Goal: Information Seeking & Learning: Learn about a topic

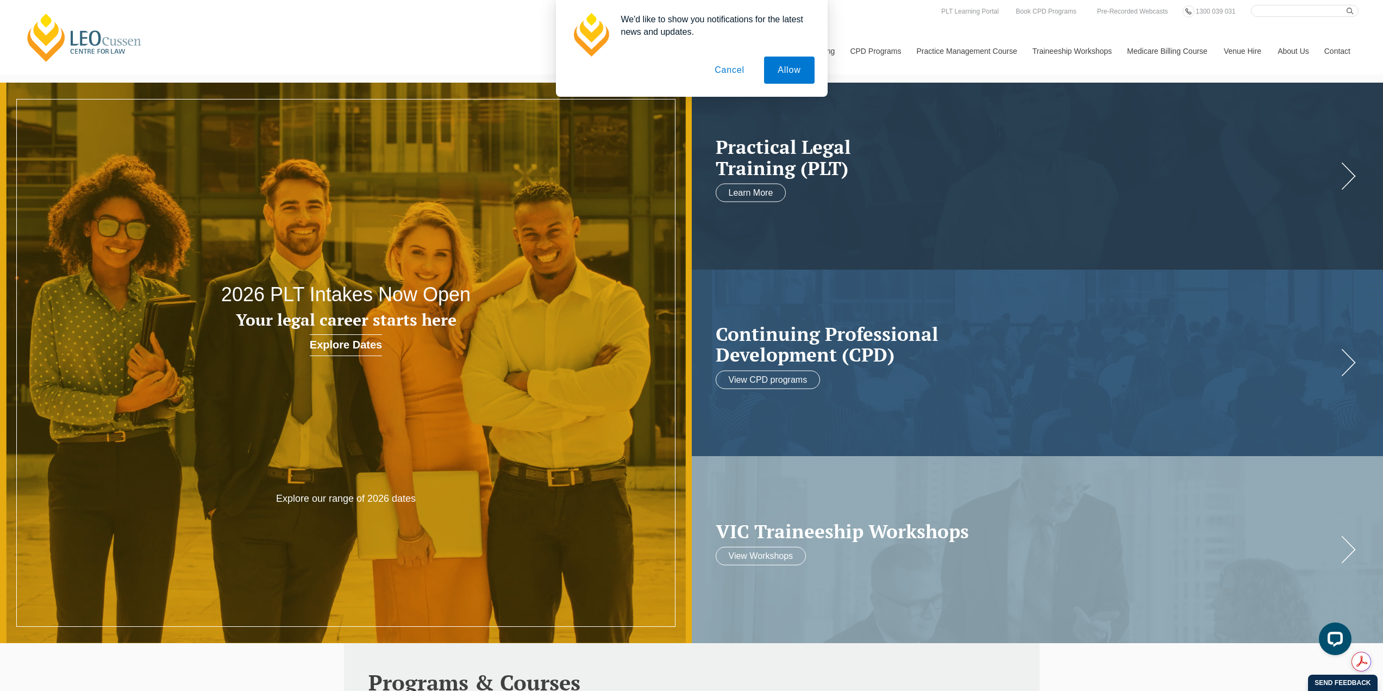
click at [728, 72] on button "Cancel" at bounding box center [729, 70] width 57 height 27
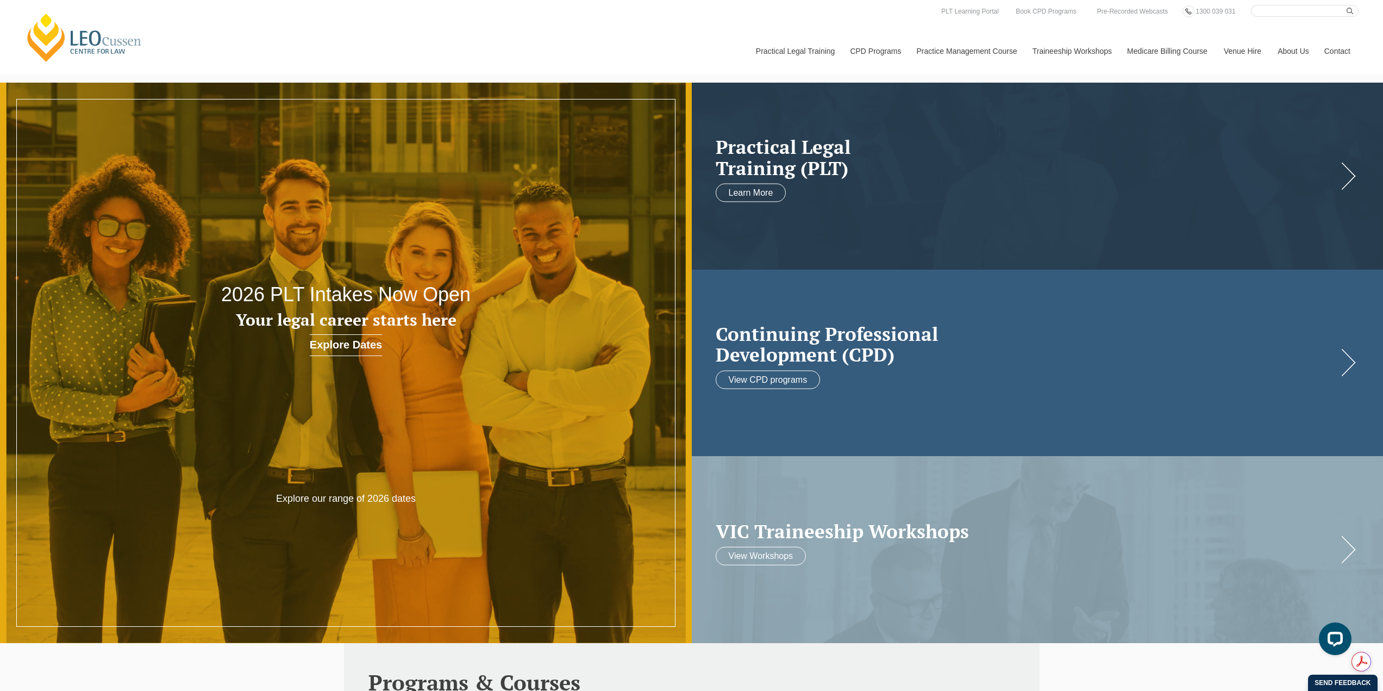
click at [884, 343] on h2 "Continuing Professional Development (CPD)" at bounding box center [1027, 344] width 622 height 42
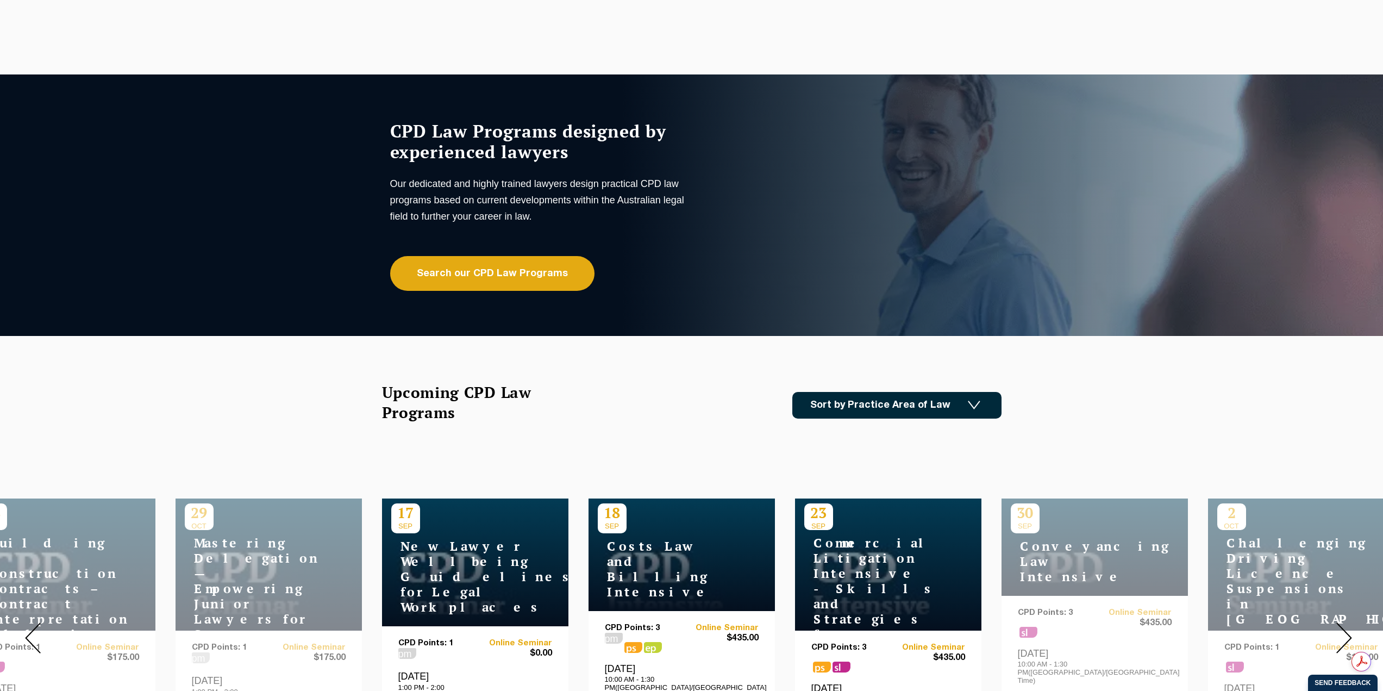
click at [925, 401] on link "Sort by Practice Area of Law" at bounding box center [896, 405] width 209 height 27
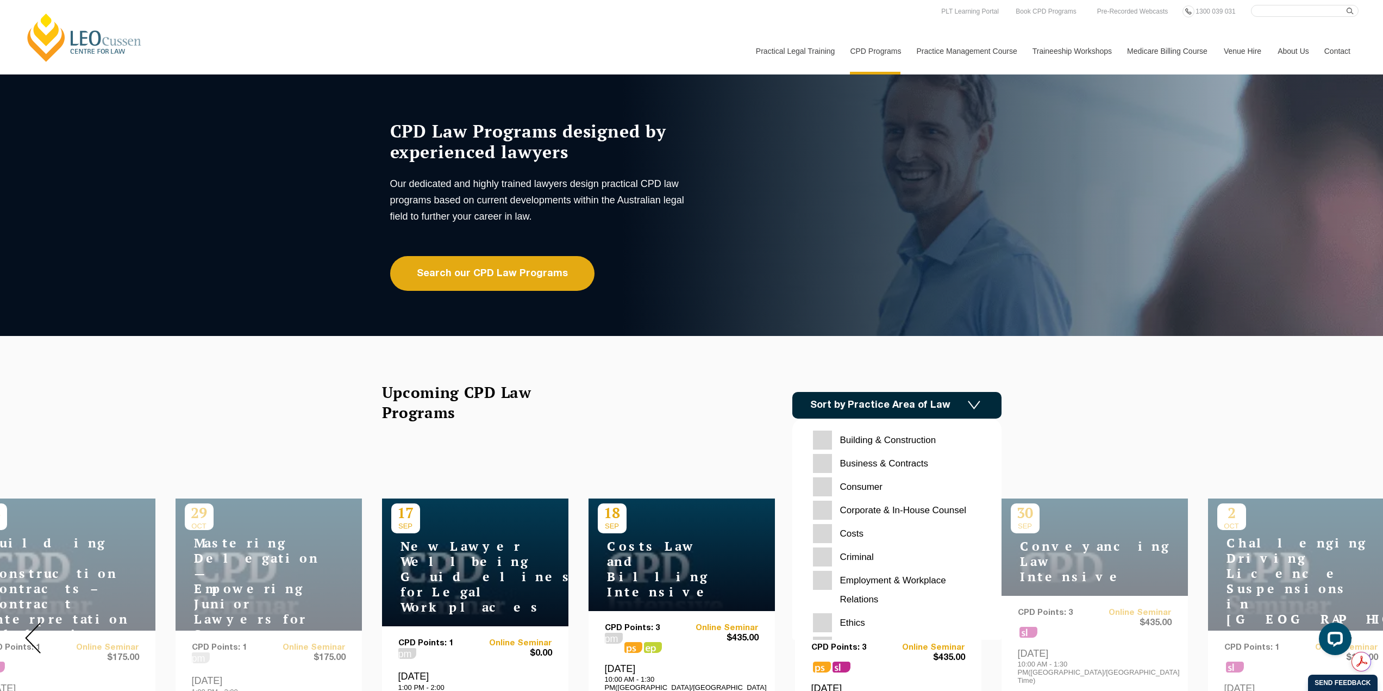
click at [830, 465] on Contracts "Business & Contracts" at bounding box center [897, 463] width 168 height 19
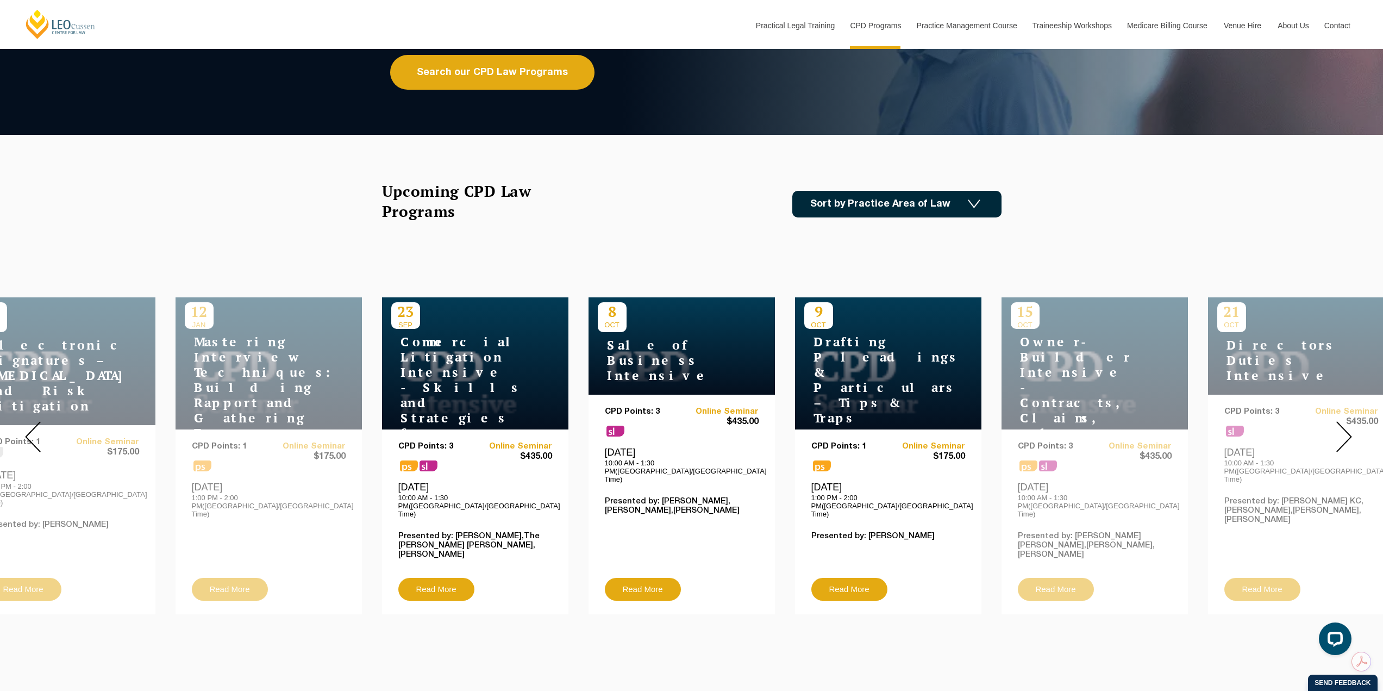
scroll to position [163, 0]
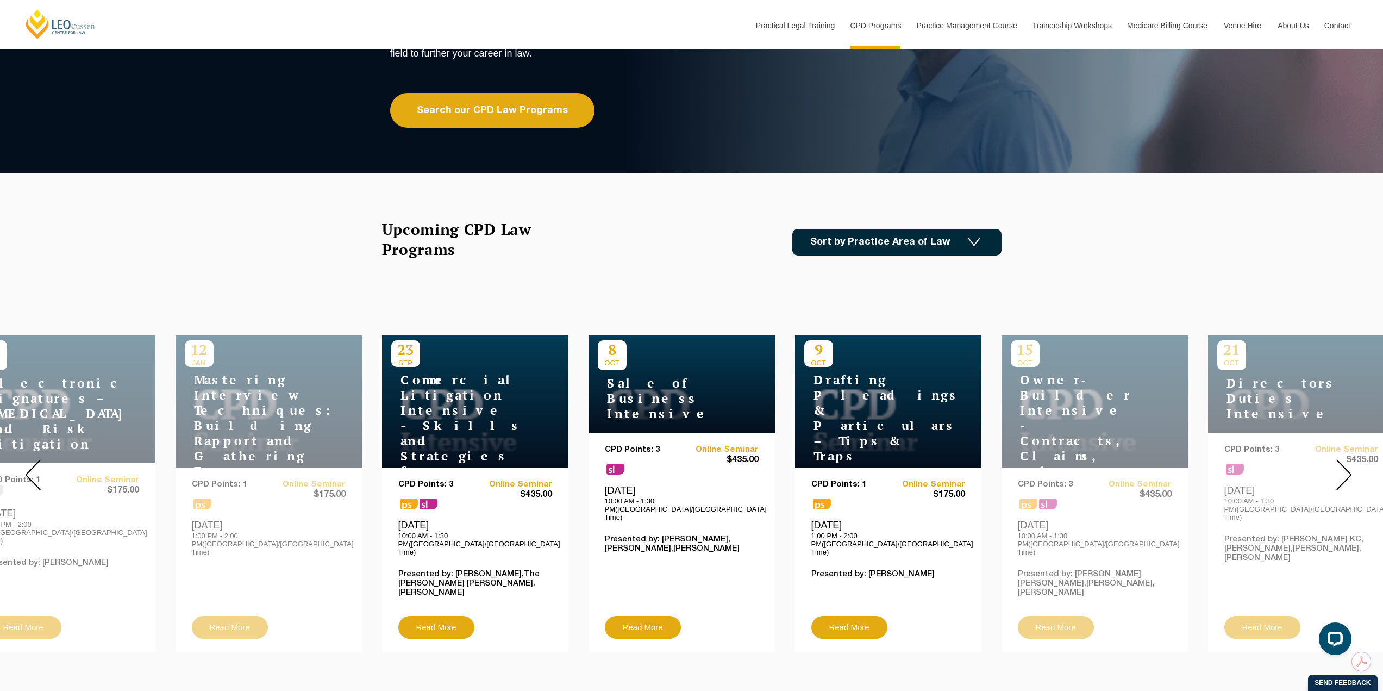
click at [933, 236] on link "Sort by Practice Area of Law" at bounding box center [896, 242] width 209 height 27
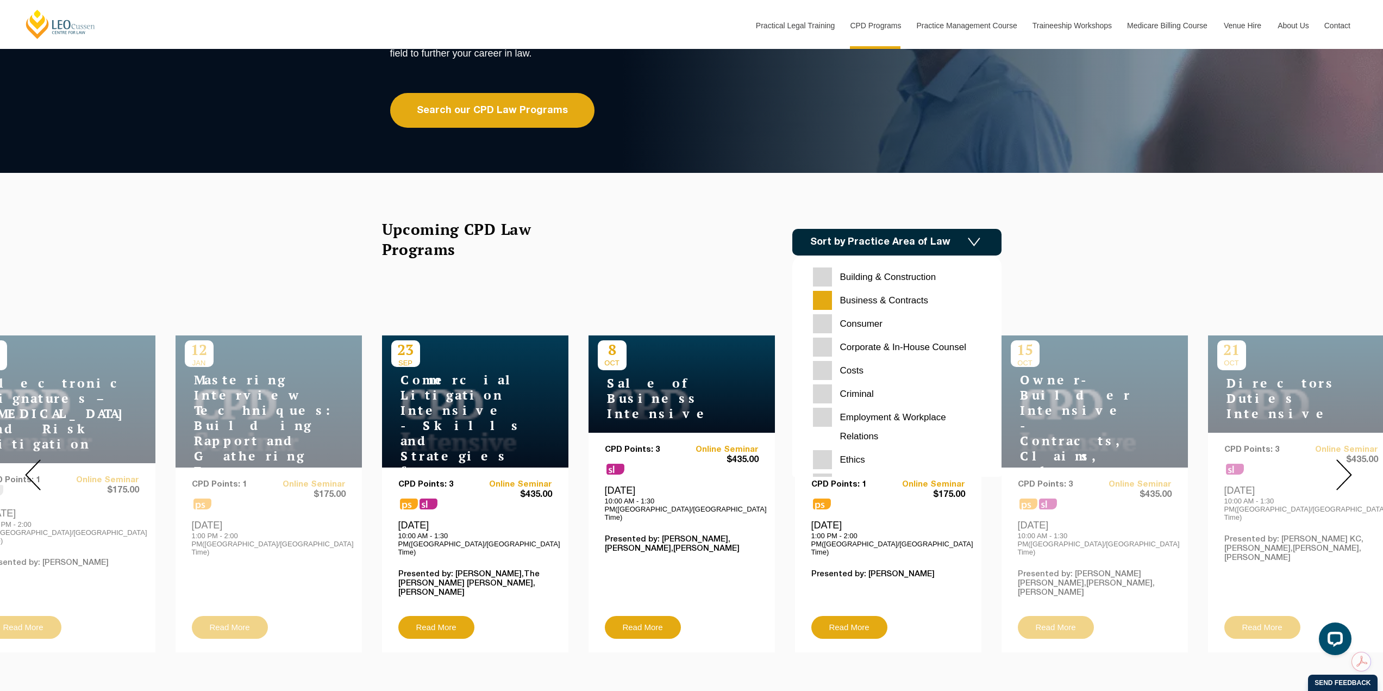
click at [822, 346] on Counsel "Corporate & In-House Counsel" at bounding box center [897, 346] width 168 height 19
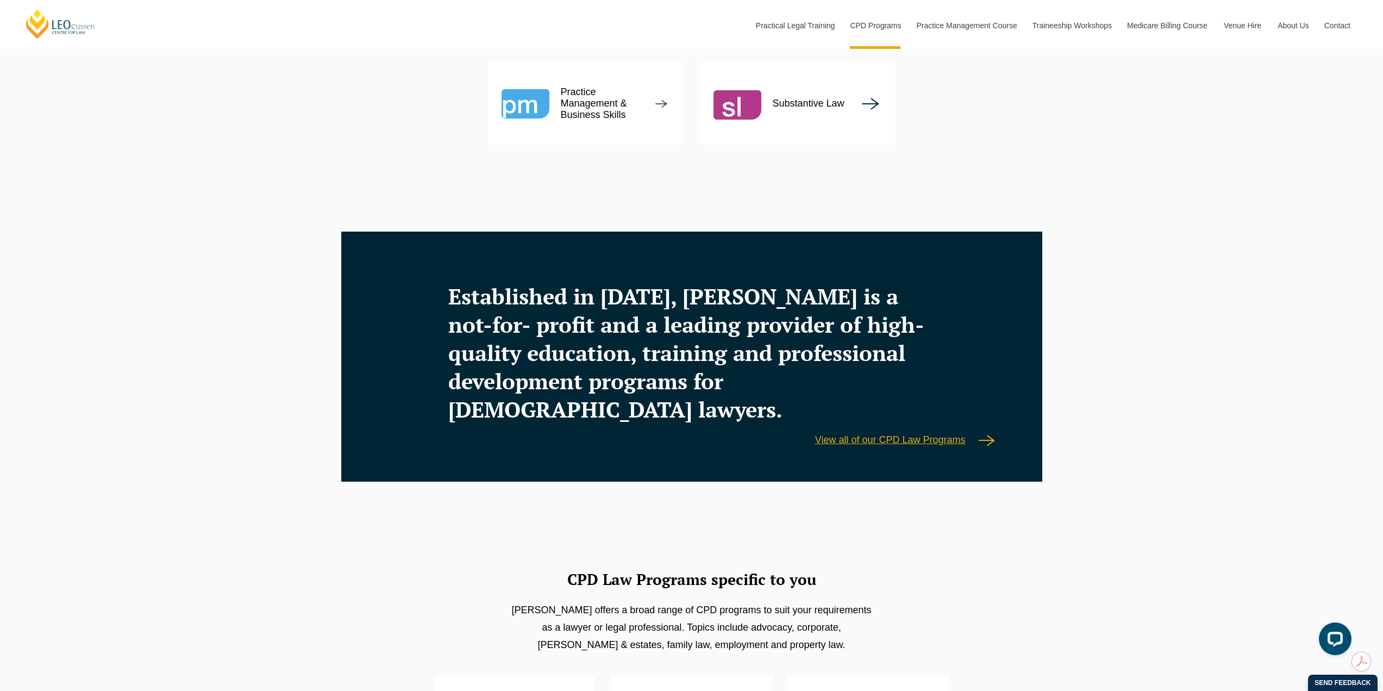
scroll to position [1739, 0]
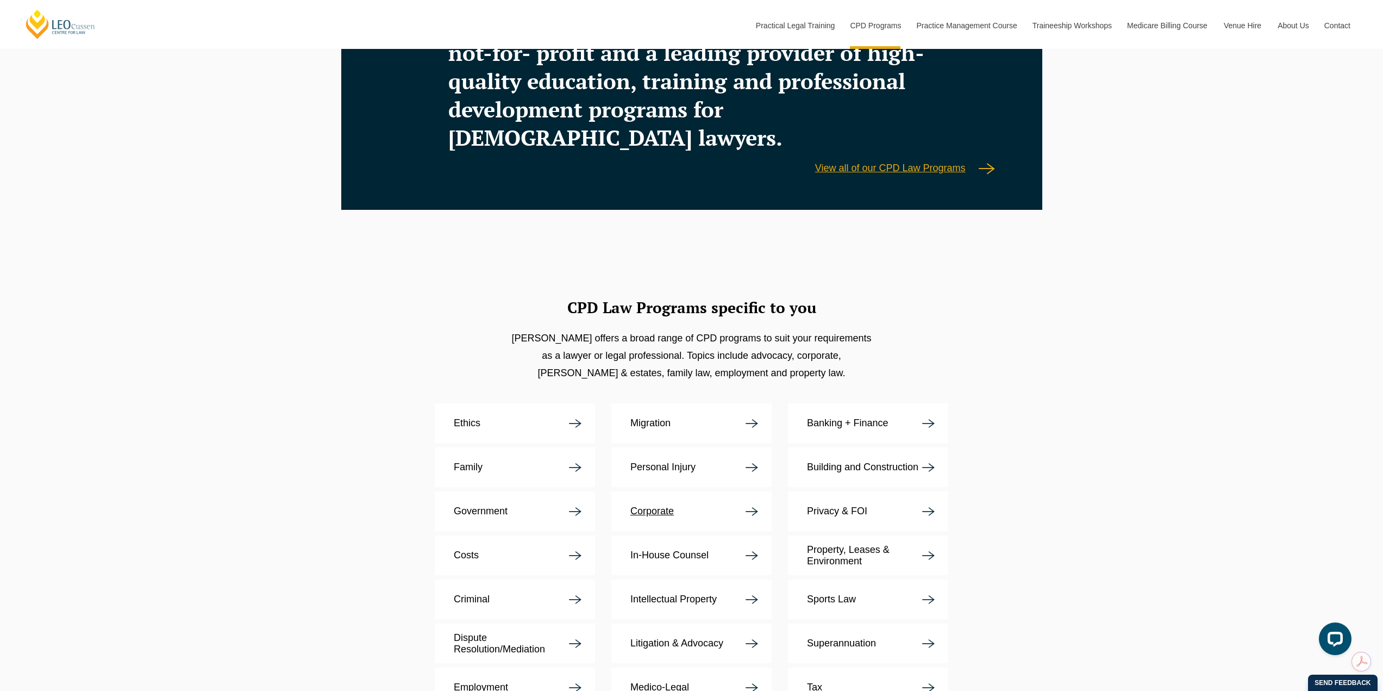
click at [716, 491] on link "Corporate" at bounding box center [691, 511] width 160 height 40
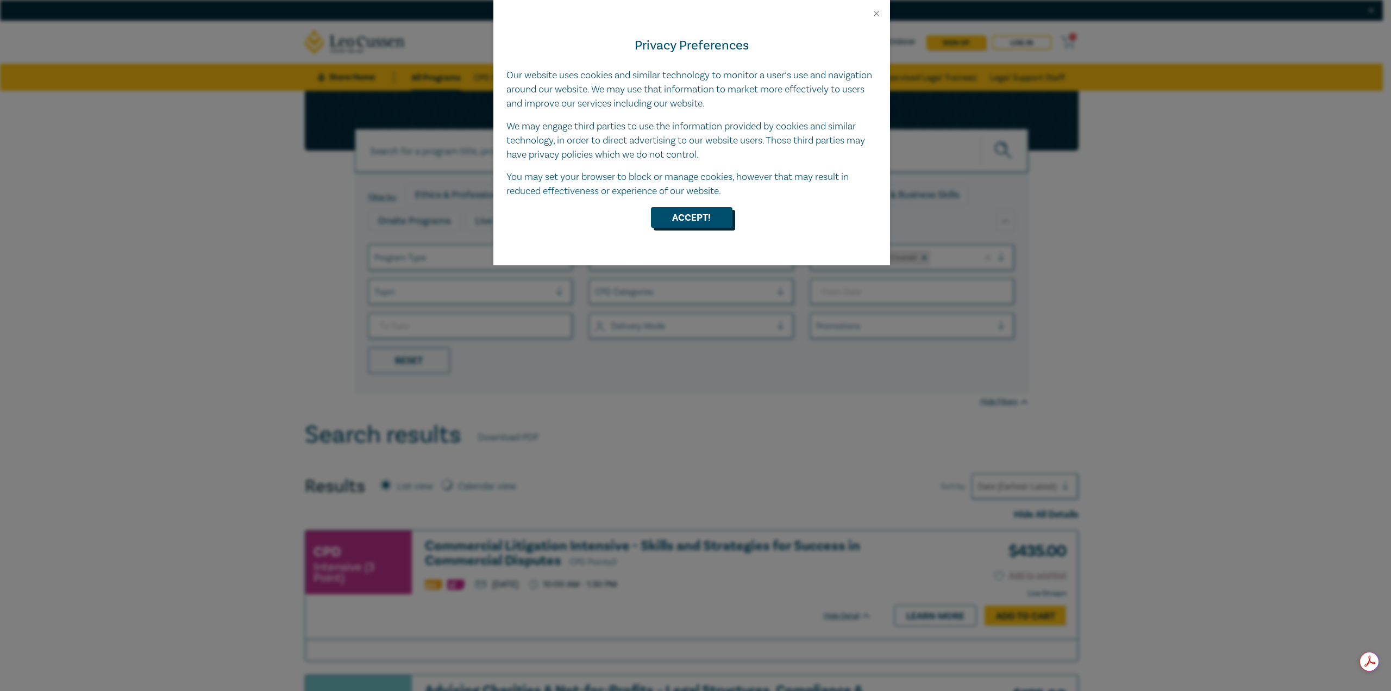
click at [693, 224] on button "Accept!" at bounding box center [692, 217] width 82 height 21
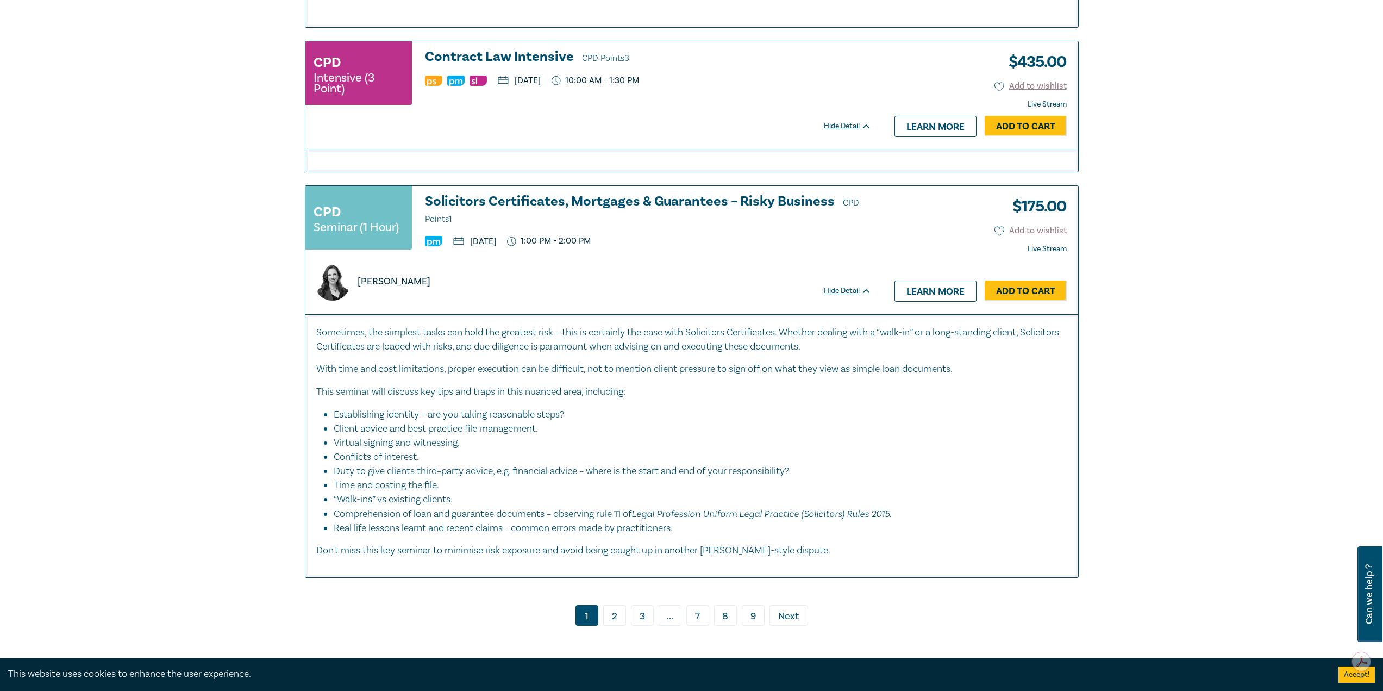
scroll to position [4130, 0]
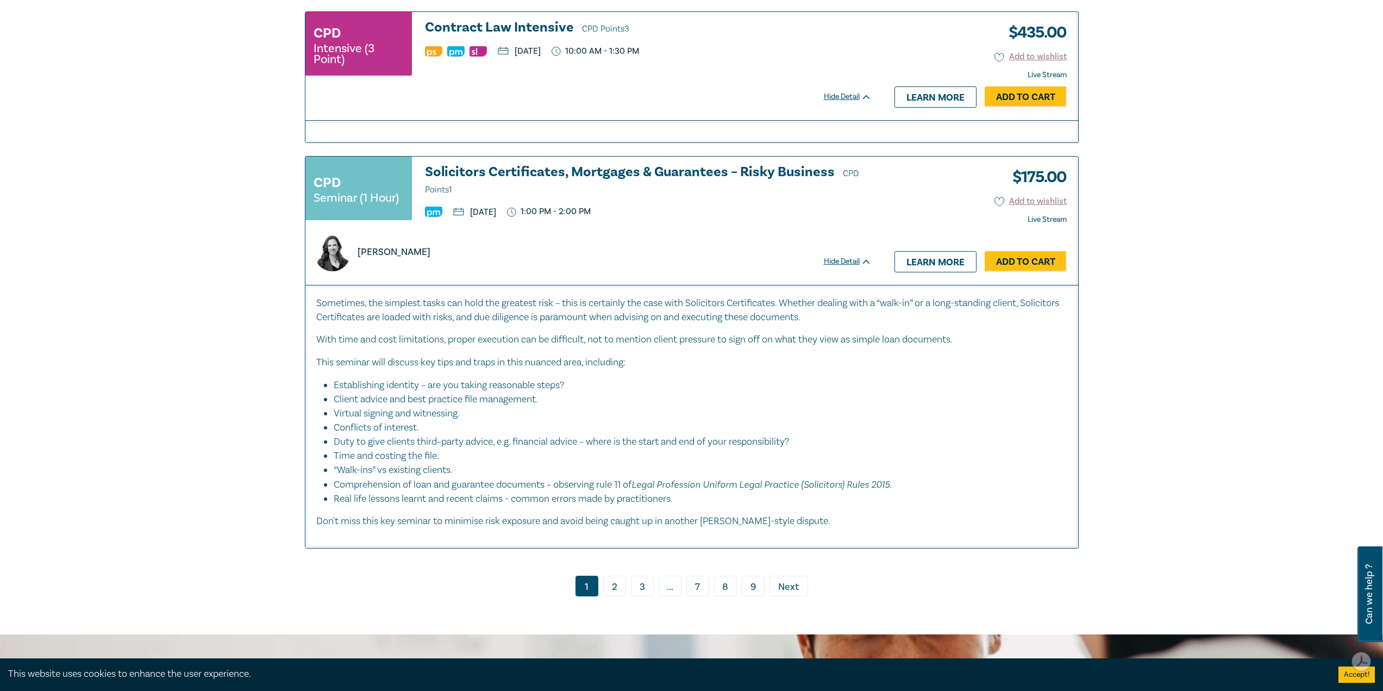
click at [614, 585] on link "2" at bounding box center [614, 585] width 23 height 21
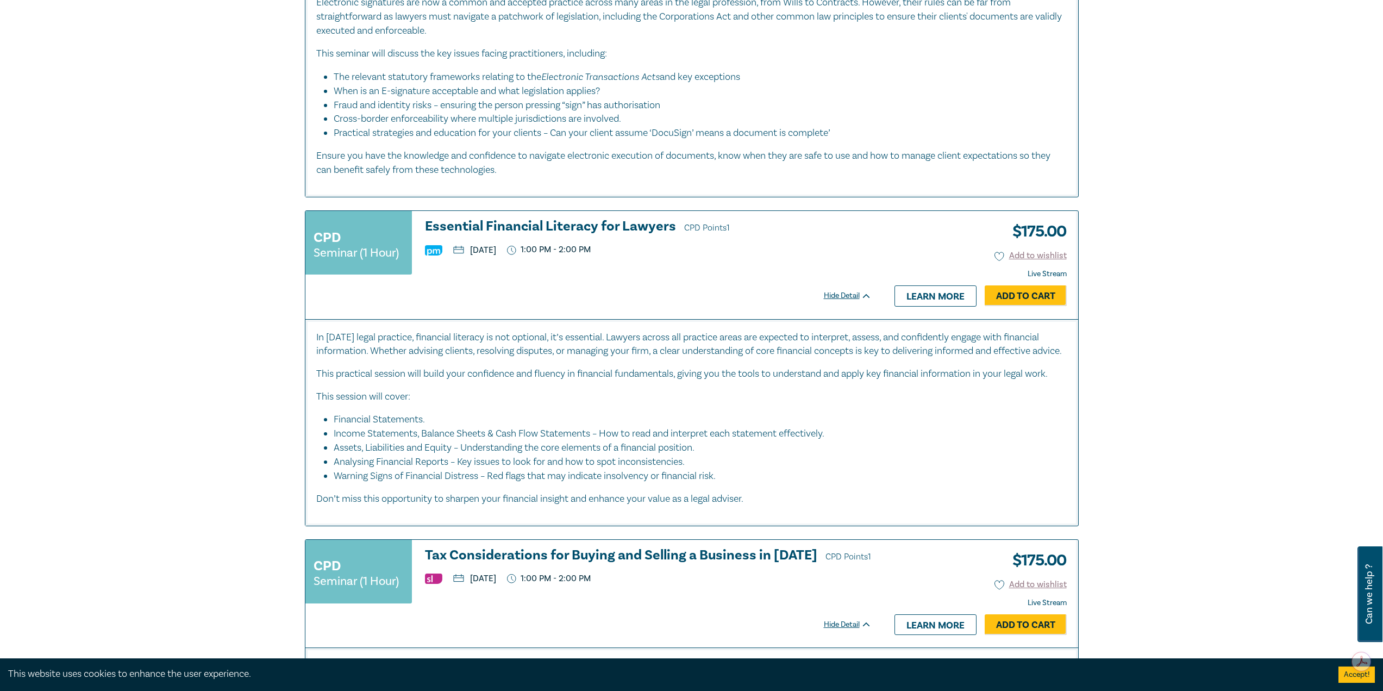
scroll to position [2391, 0]
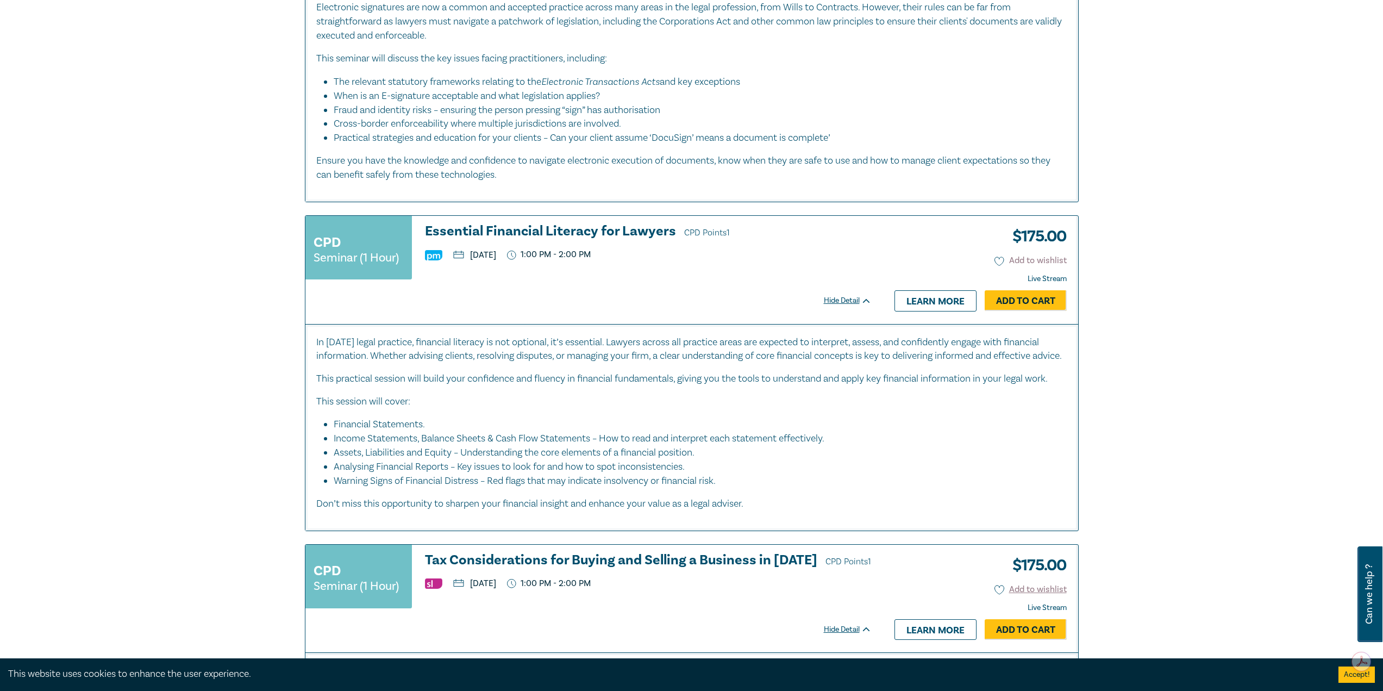
click at [999, 261] on icon at bounding box center [999, 261] width 10 height 10
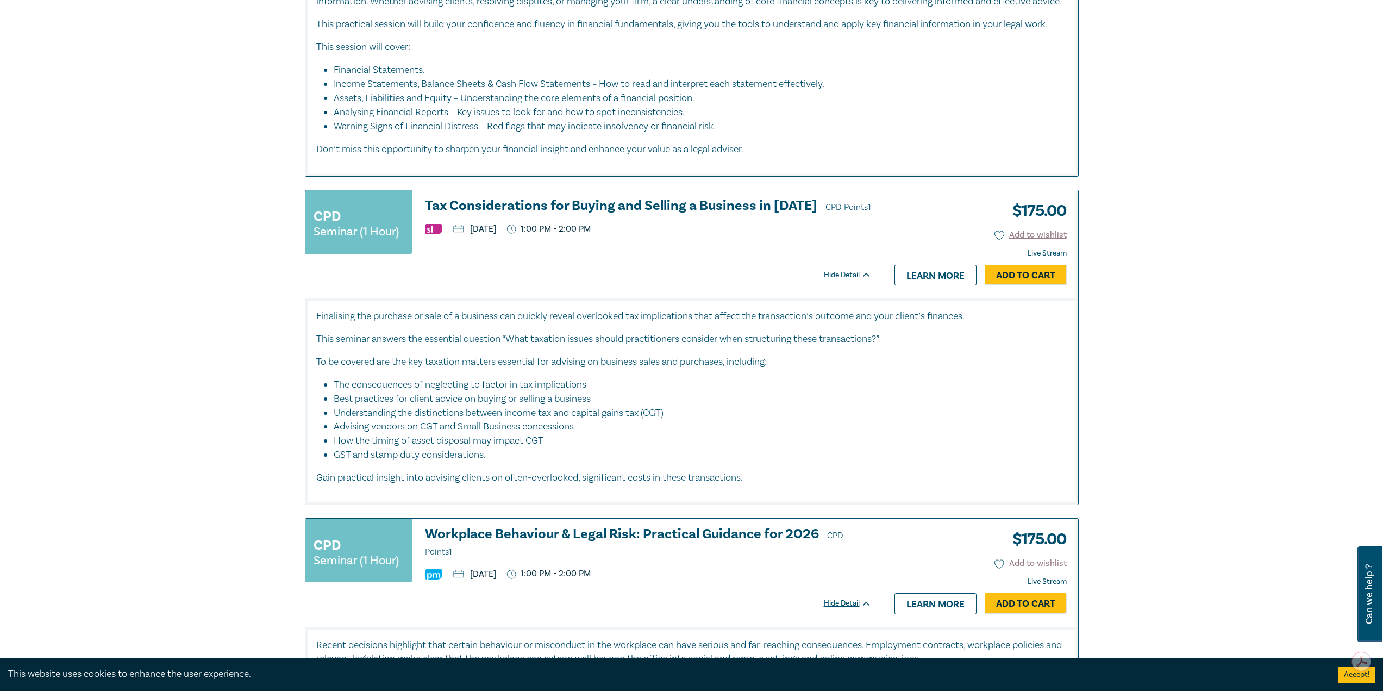
scroll to position [2771, 0]
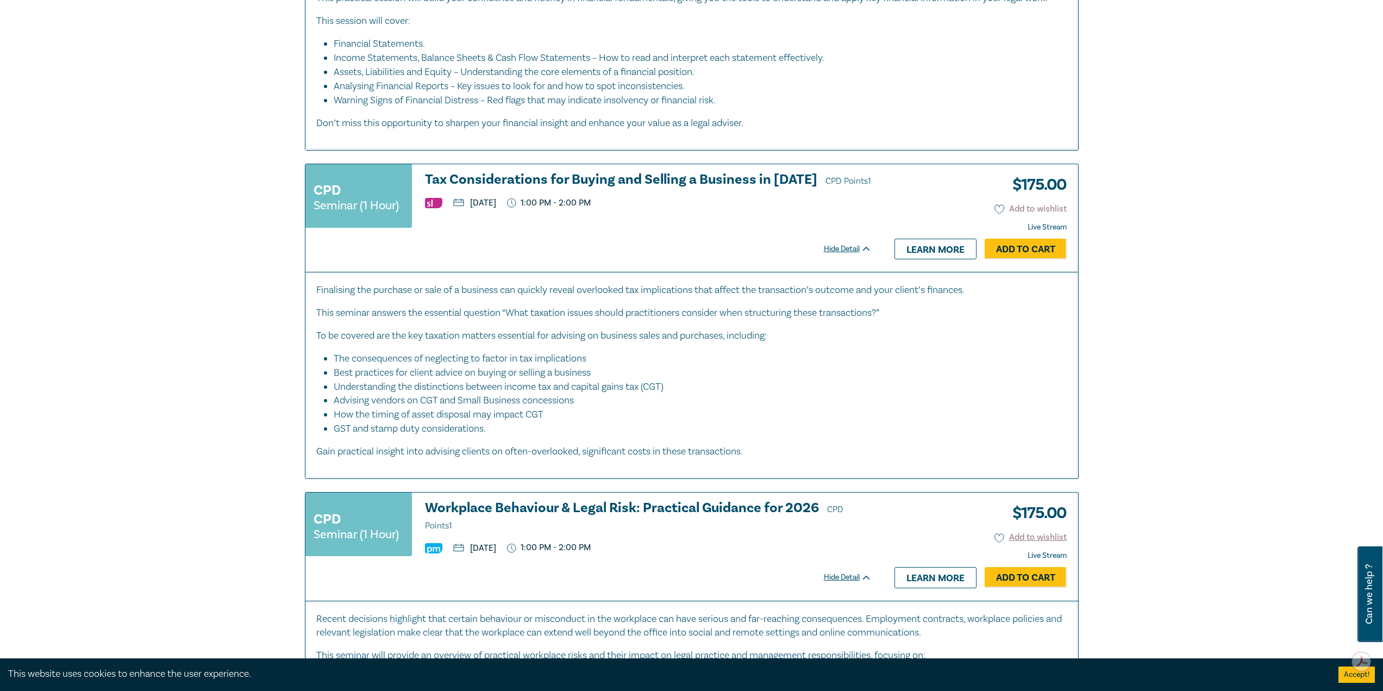
click at [999, 214] on icon at bounding box center [999, 209] width 10 height 10
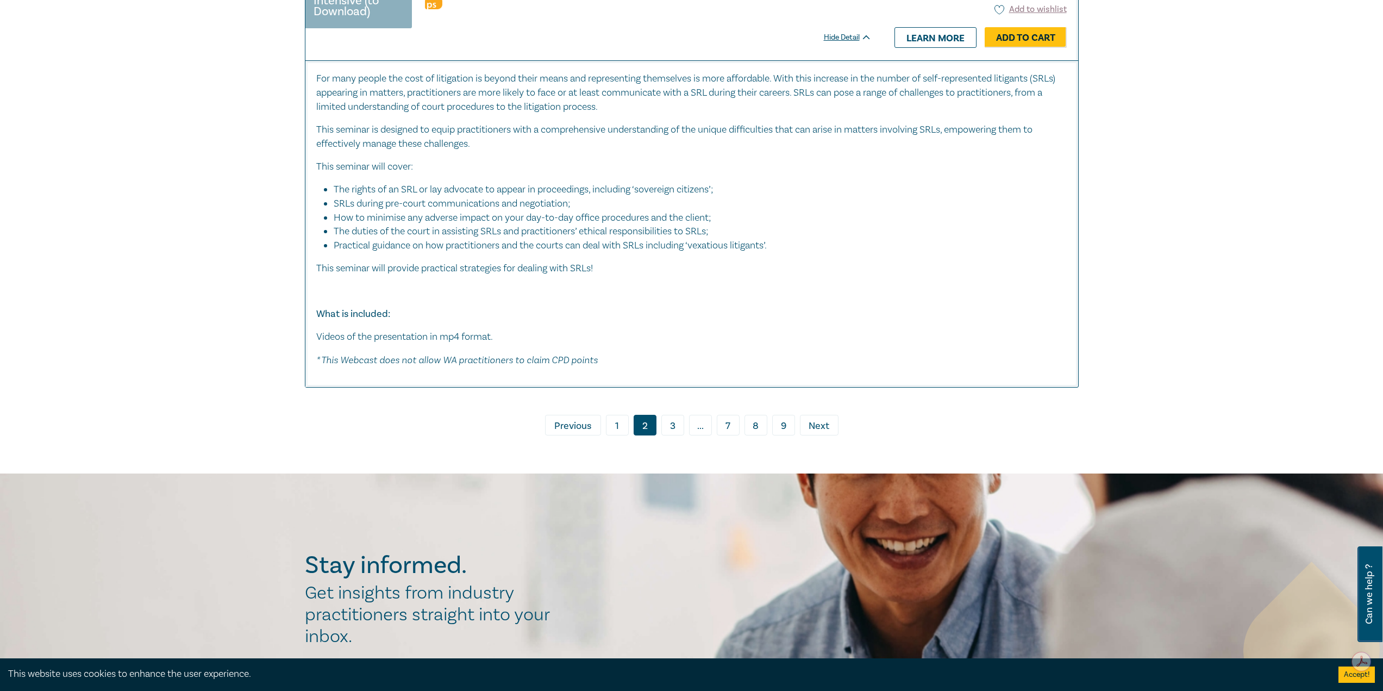
scroll to position [5216, 0]
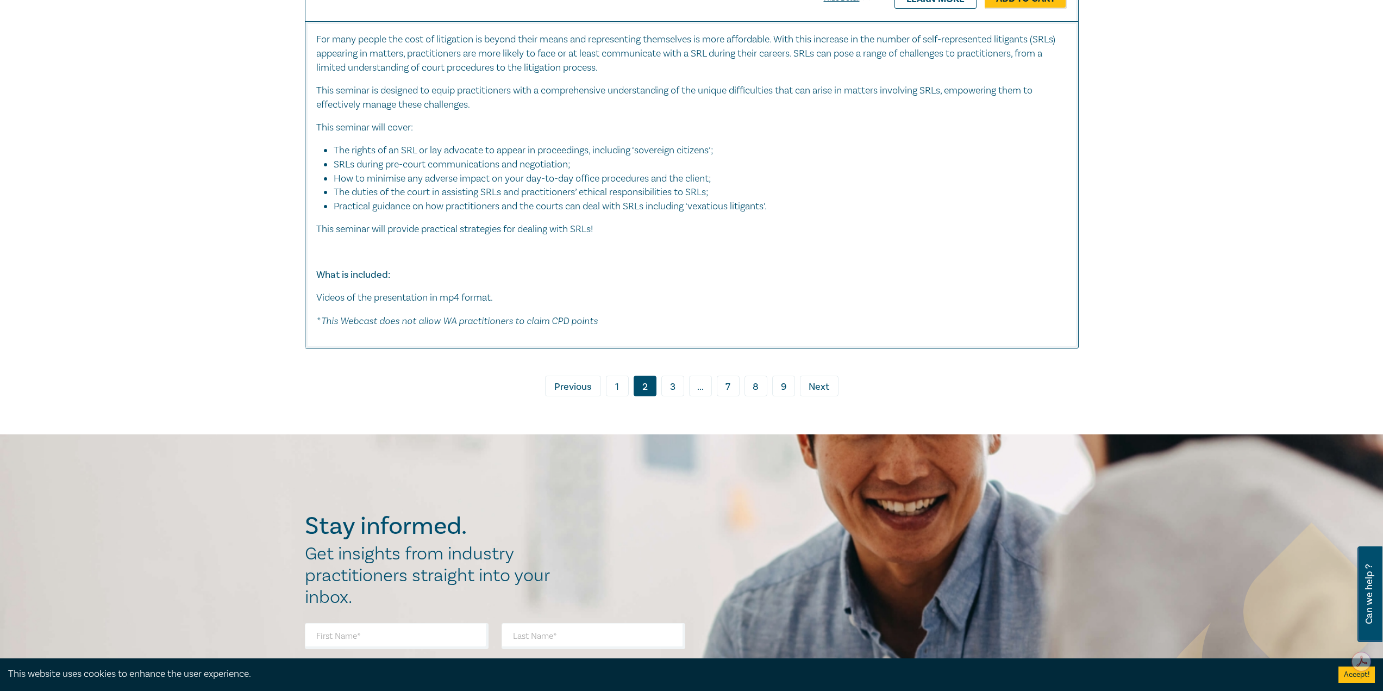
click at [671, 396] on link "3" at bounding box center [672, 385] width 23 height 21
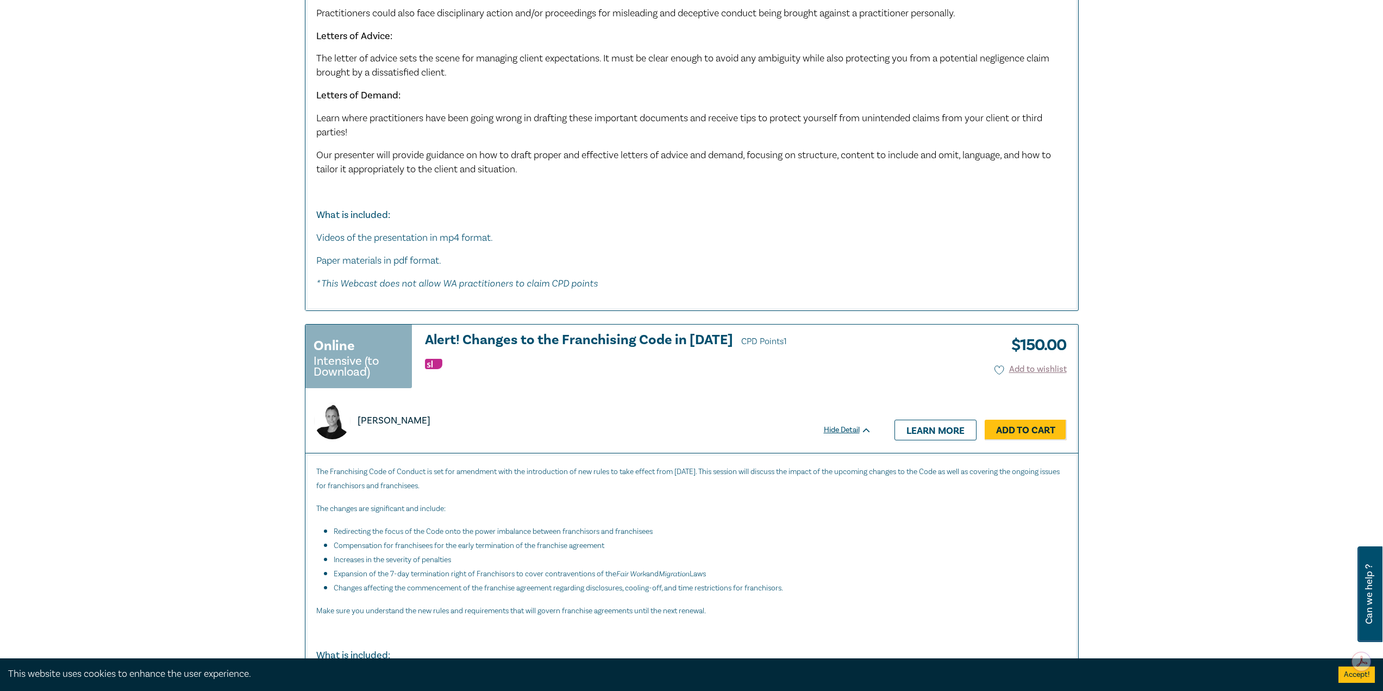
scroll to position [5723, 0]
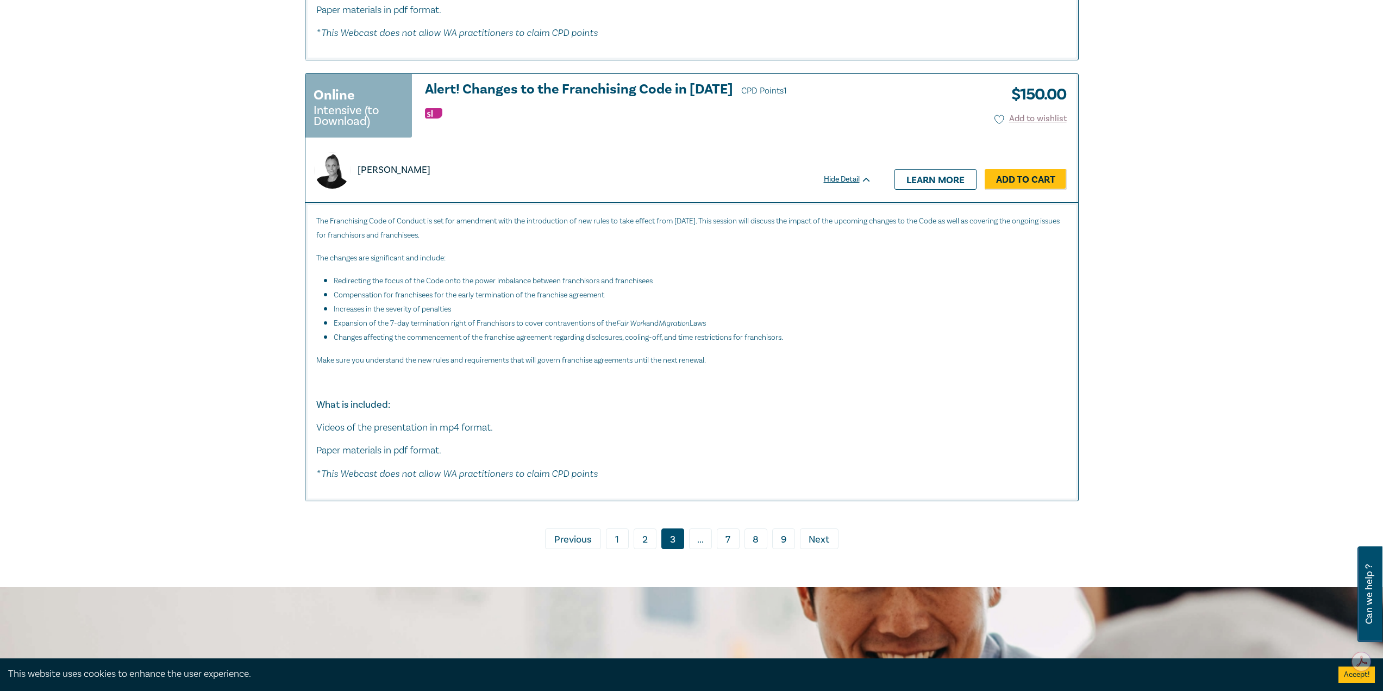
click at [694, 549] on span "..." at bounding box center [700, 538] width 23 height 21
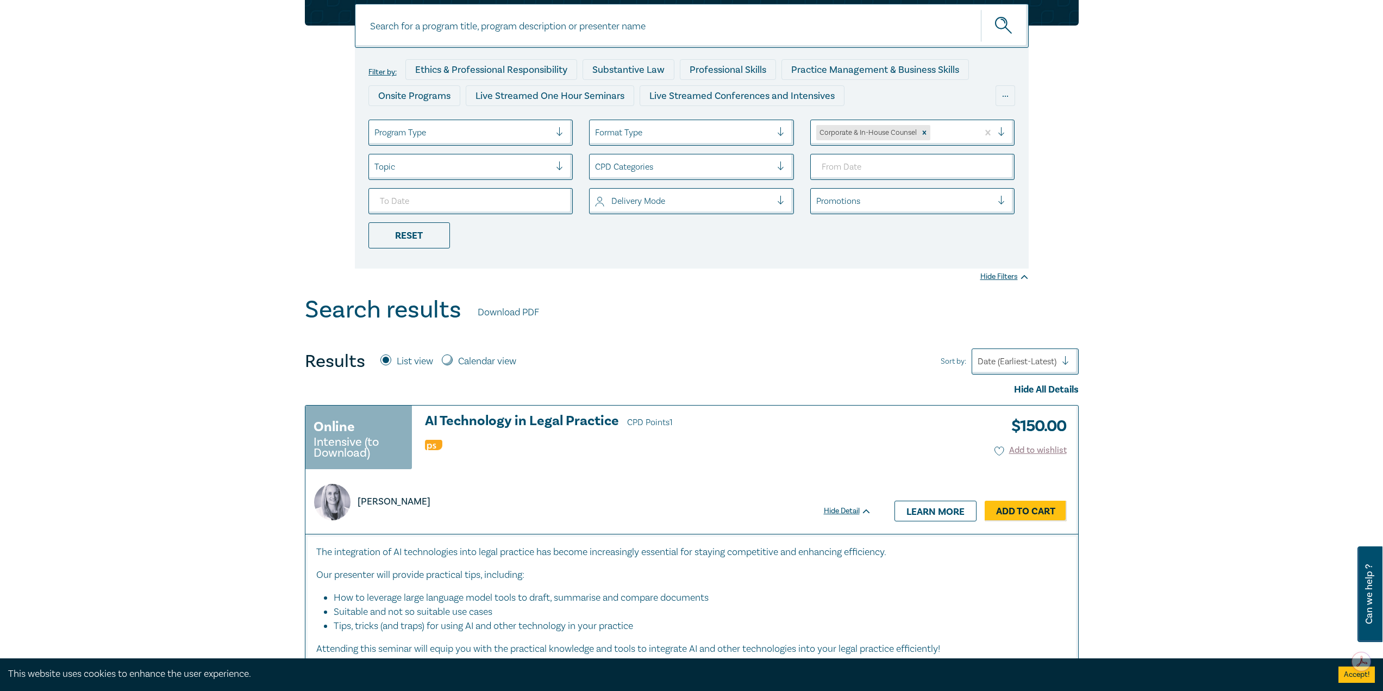
scroll to position [0, 0]
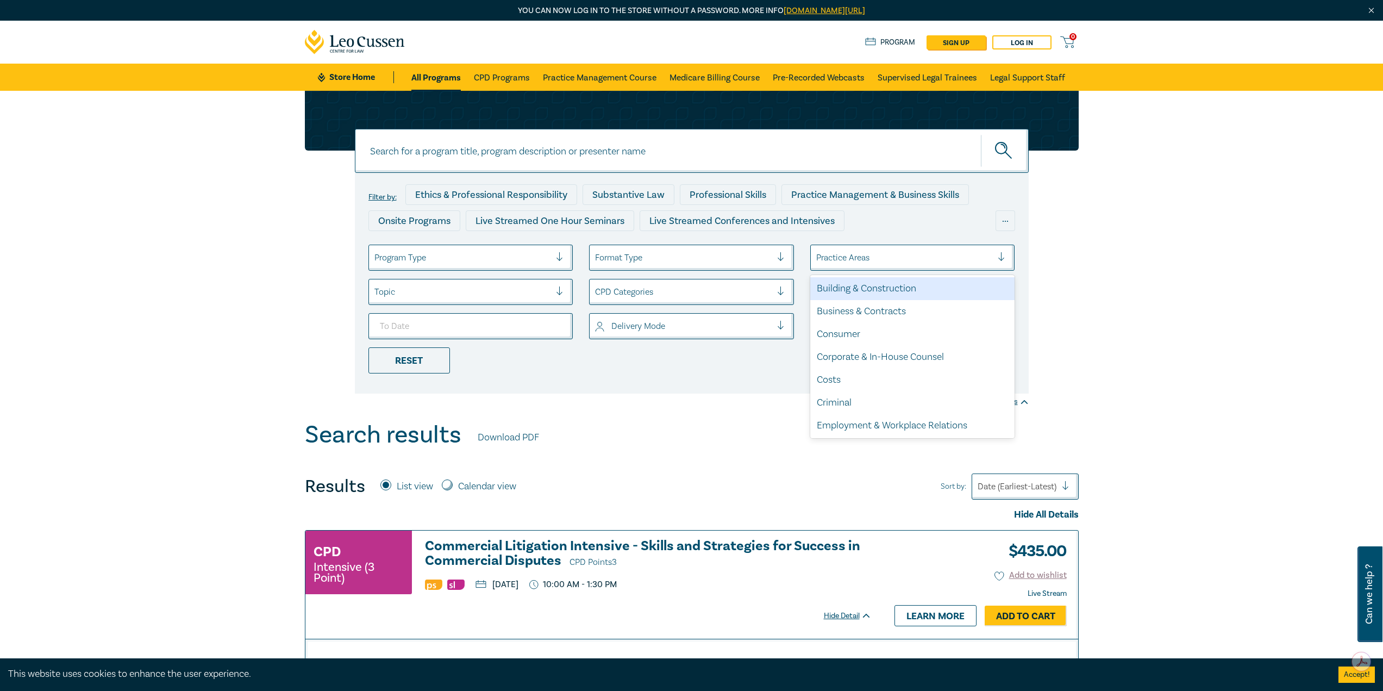
click at [943, 259] on div at bounding box center [904, 257] width 177 height 14
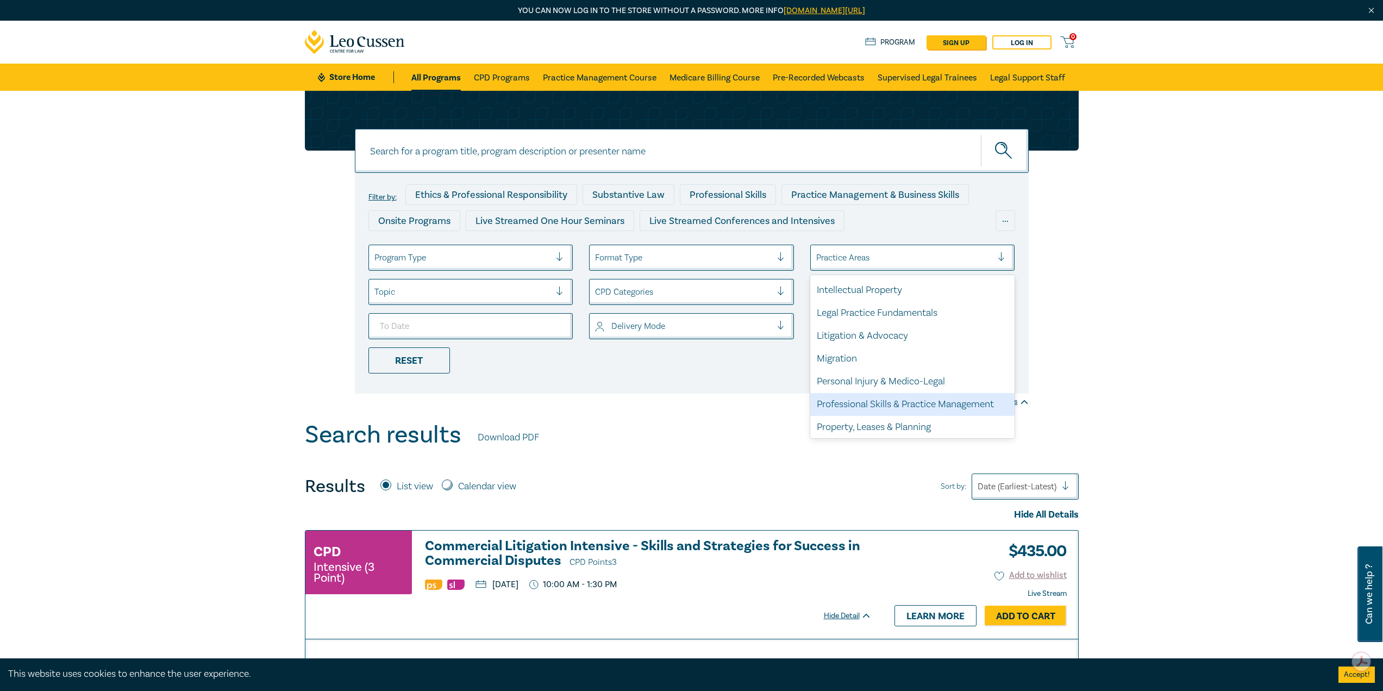
scroll to position [319, 0]
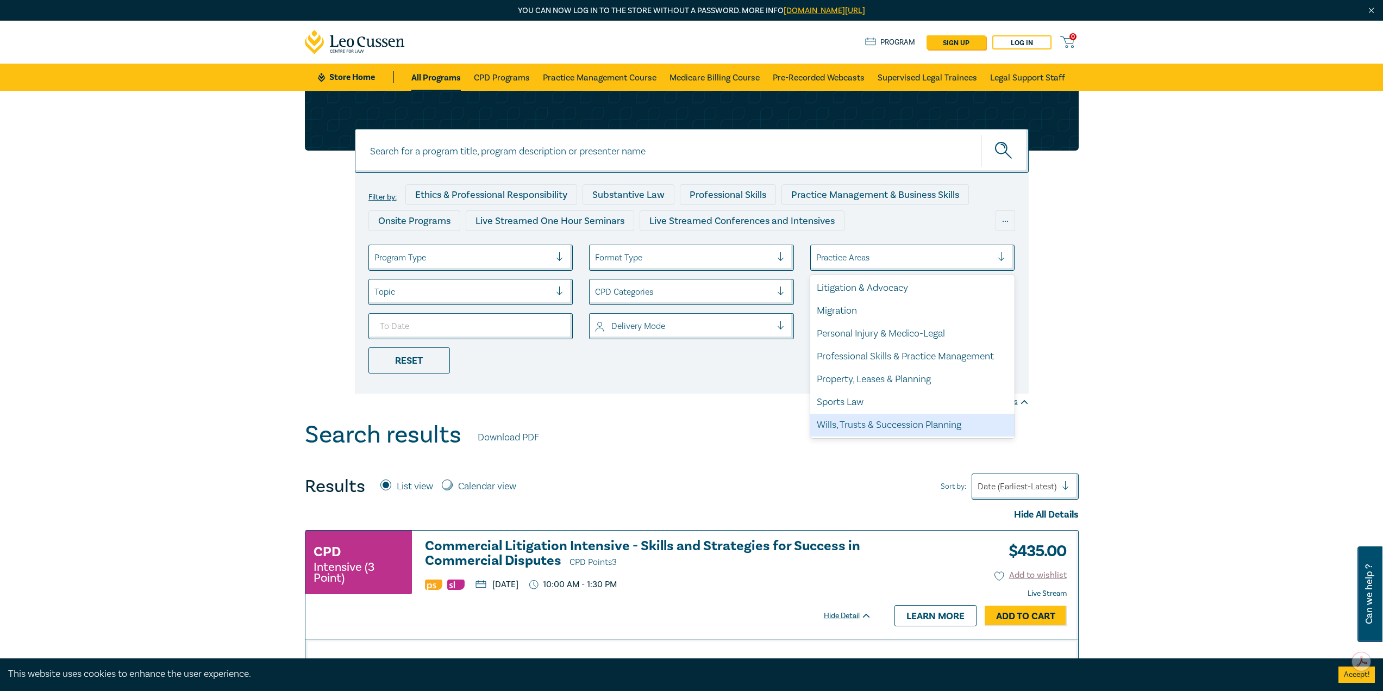
click at [916, 423] on div "Wills, Trusts & Succession Planning" at bounding box center [912, 424] width 205 height 23
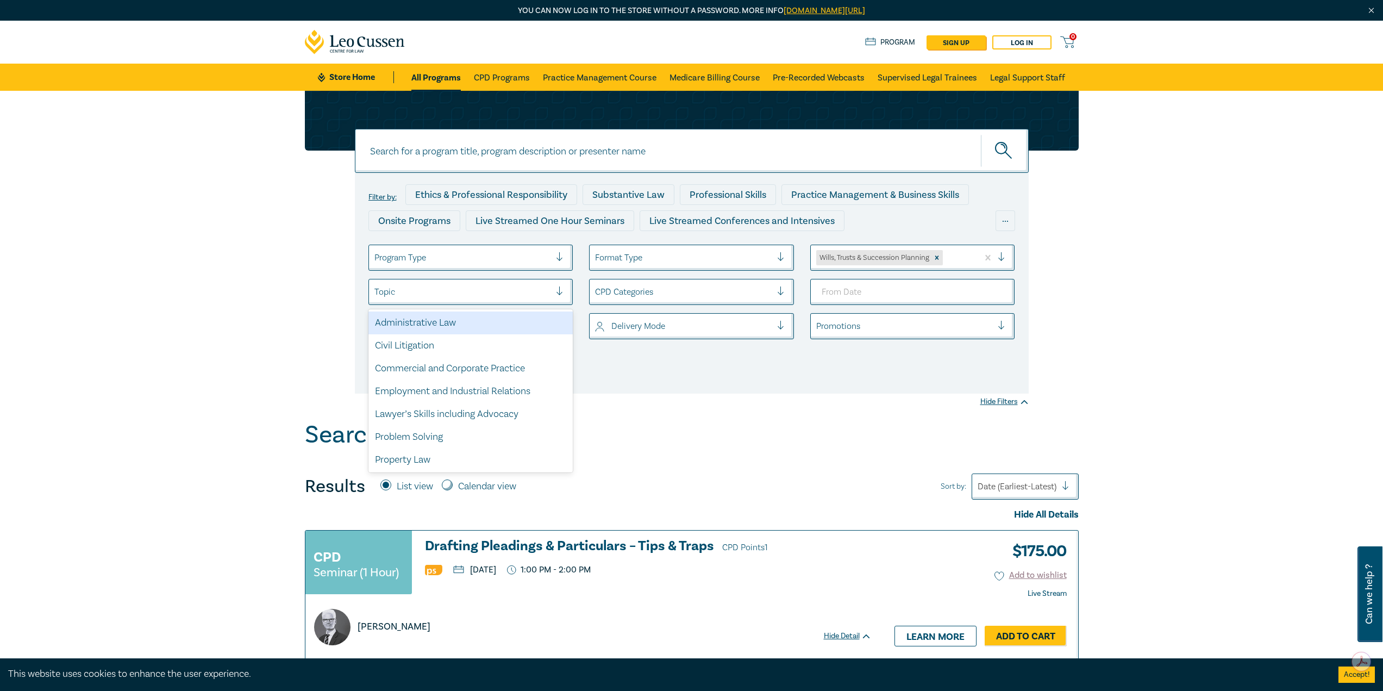
click at [522, 295] on div at bounding box center [462, 292] width 177 height 14
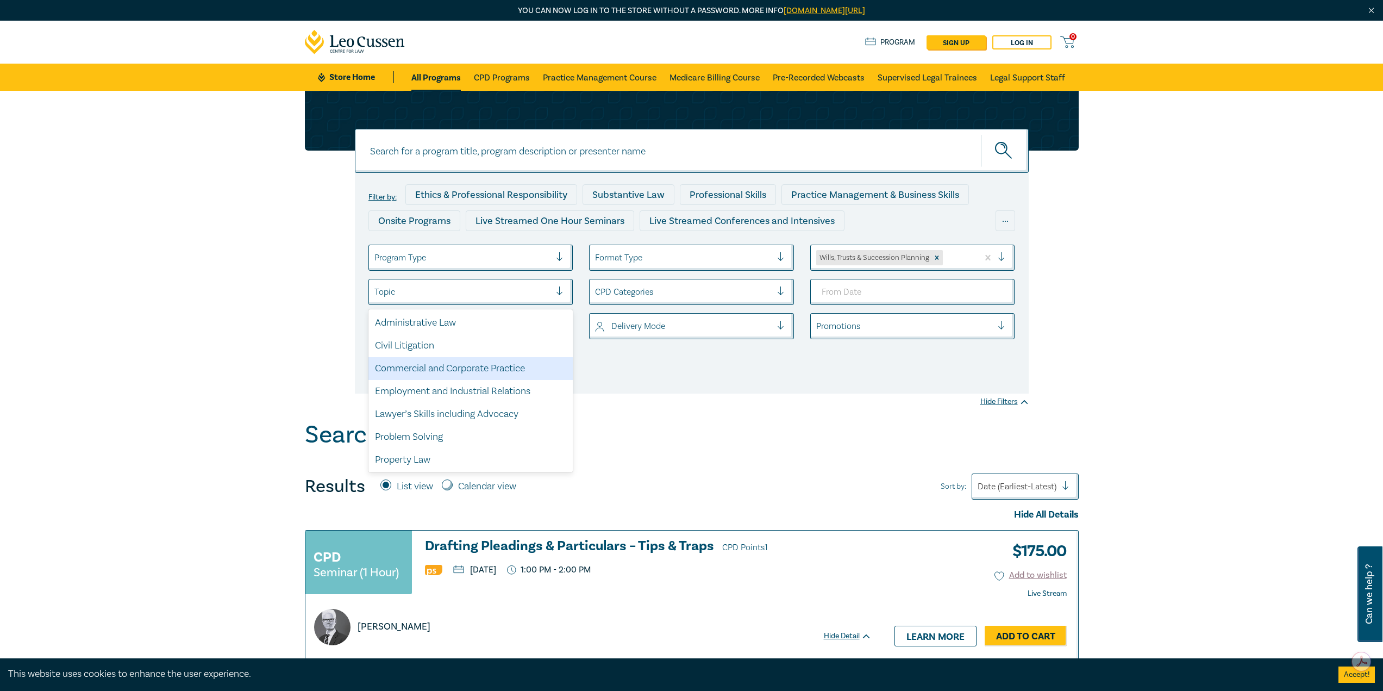
click at [397, 364] on div "Commercial and Corporate Practice" at bounding box center [470, 368] width 205 height 23
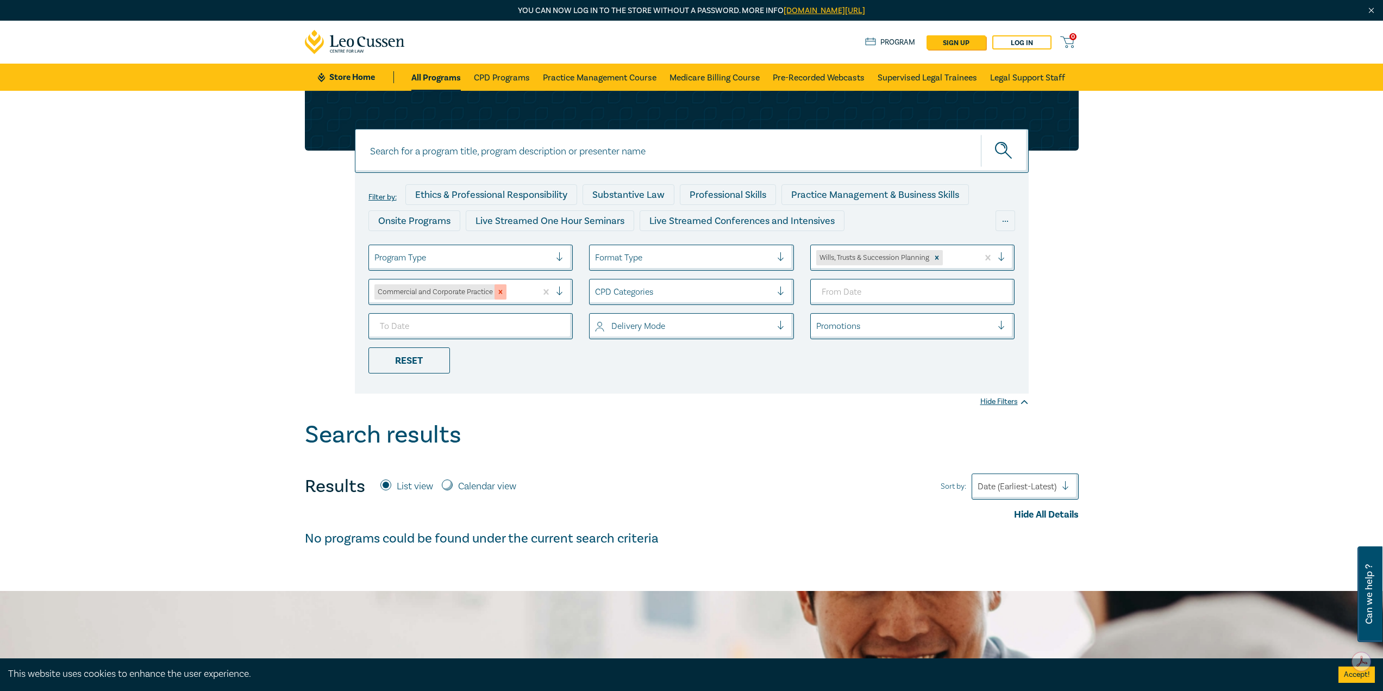
click at [500, 293] on icon "Remove Commercial and Corporate Practice" at bounding box center [500, 292] width 4 height 4
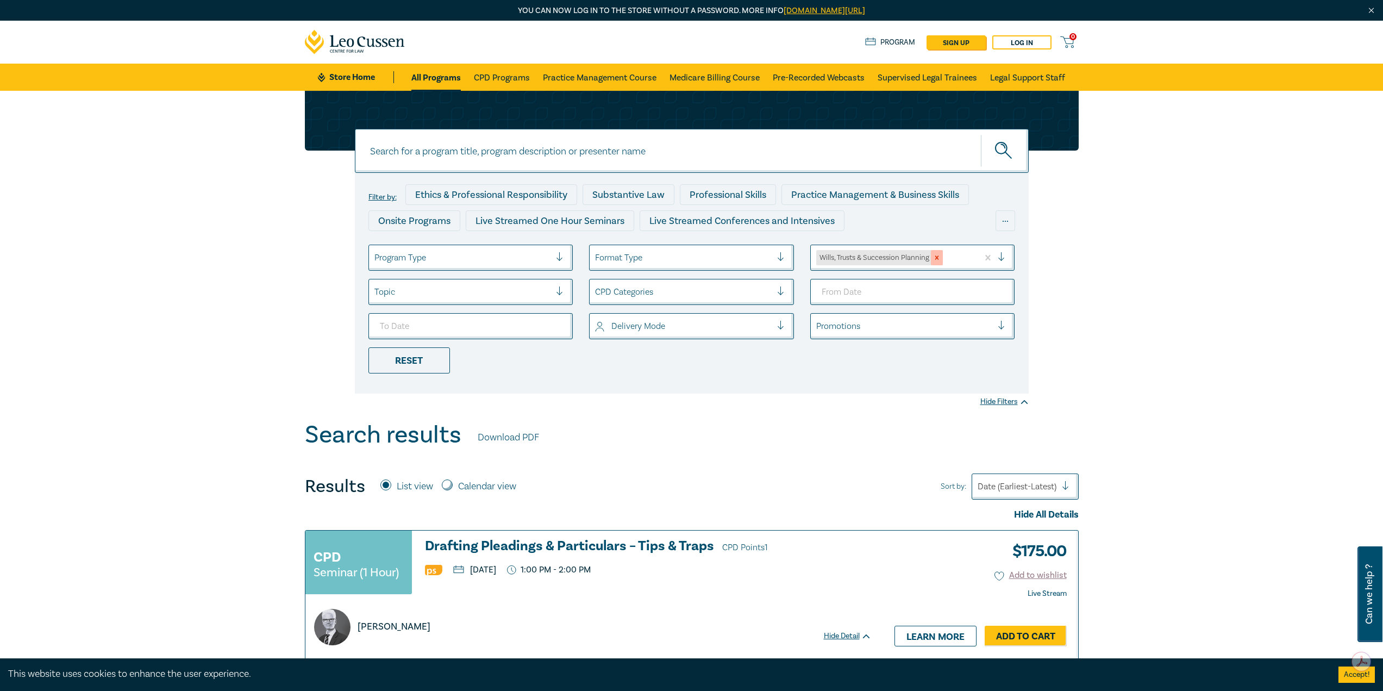
click at [938, 255] on icon "Remove Wills, Trusts & Succession Planning" at bounding box center [937, 258] width 8 height 8
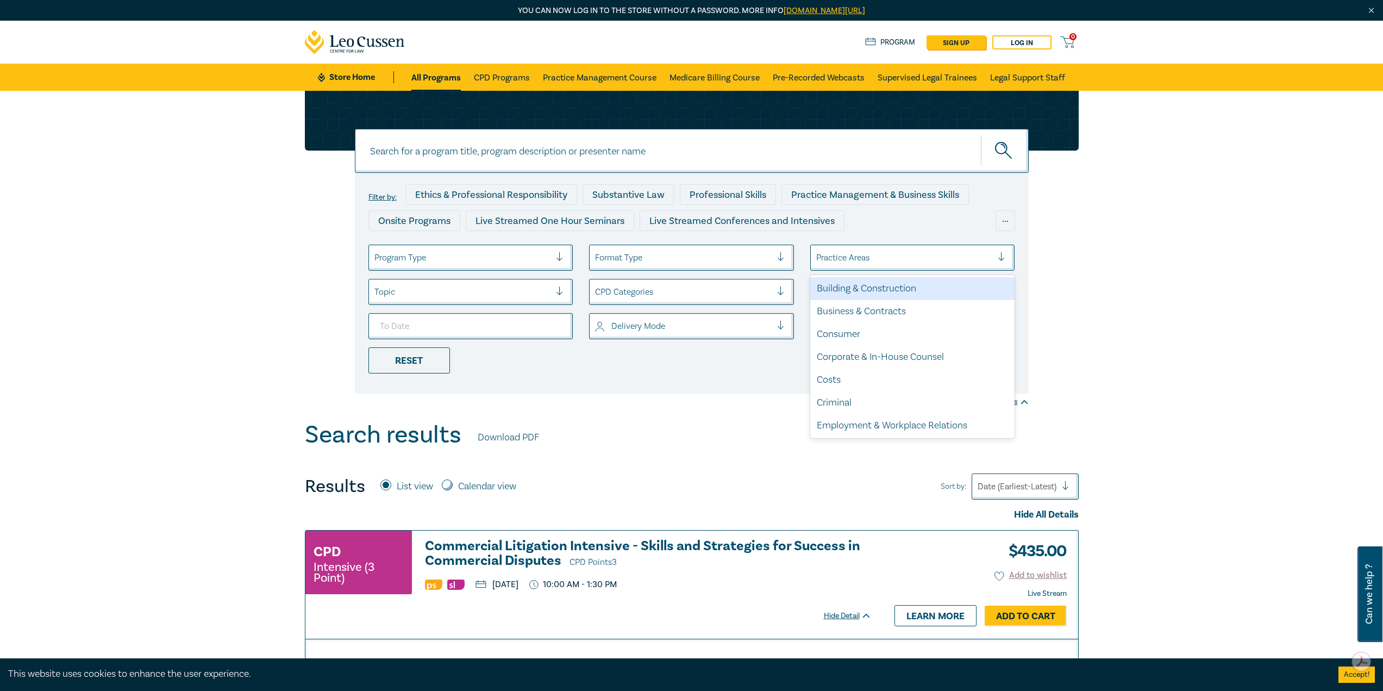
click at [893, 255] on div at bounding box center [904, 257] width 177 height 14
click at [906, 305] on div "Business & Contracts" at bounding box center [912, 311] width 205 height 23
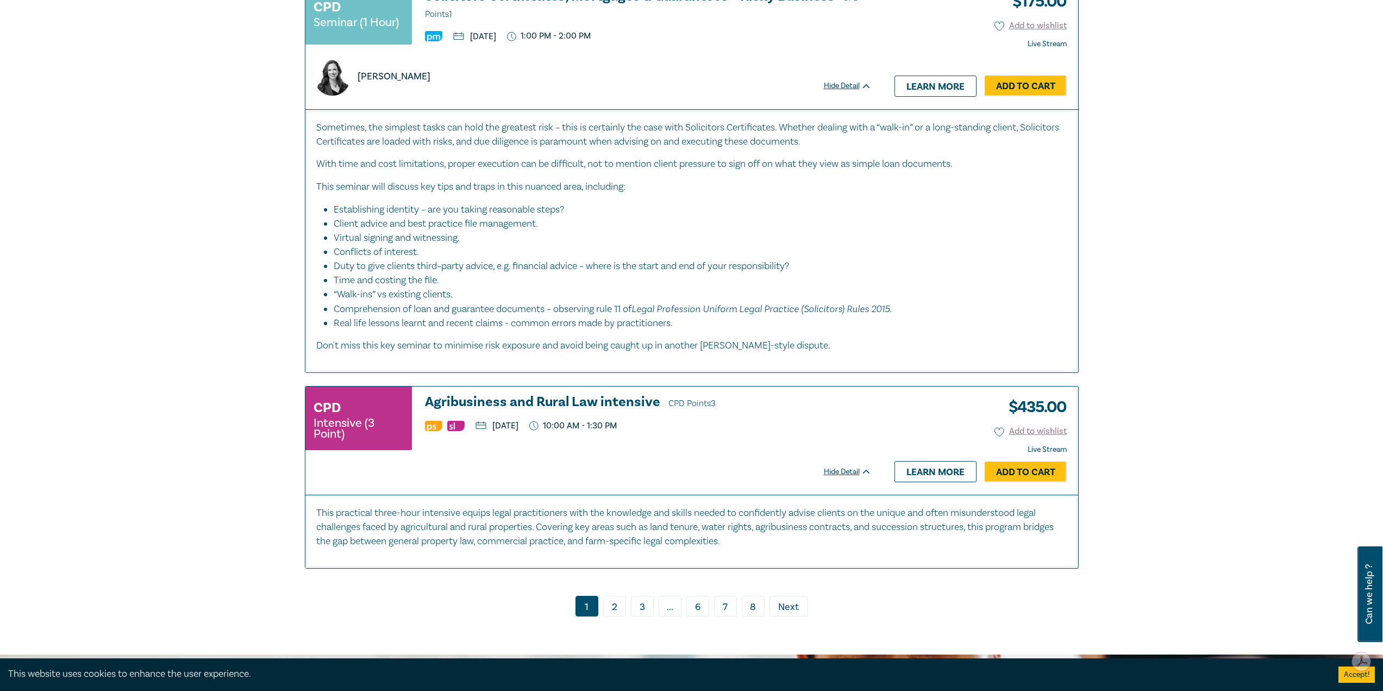
scroll to position [3586, 0]
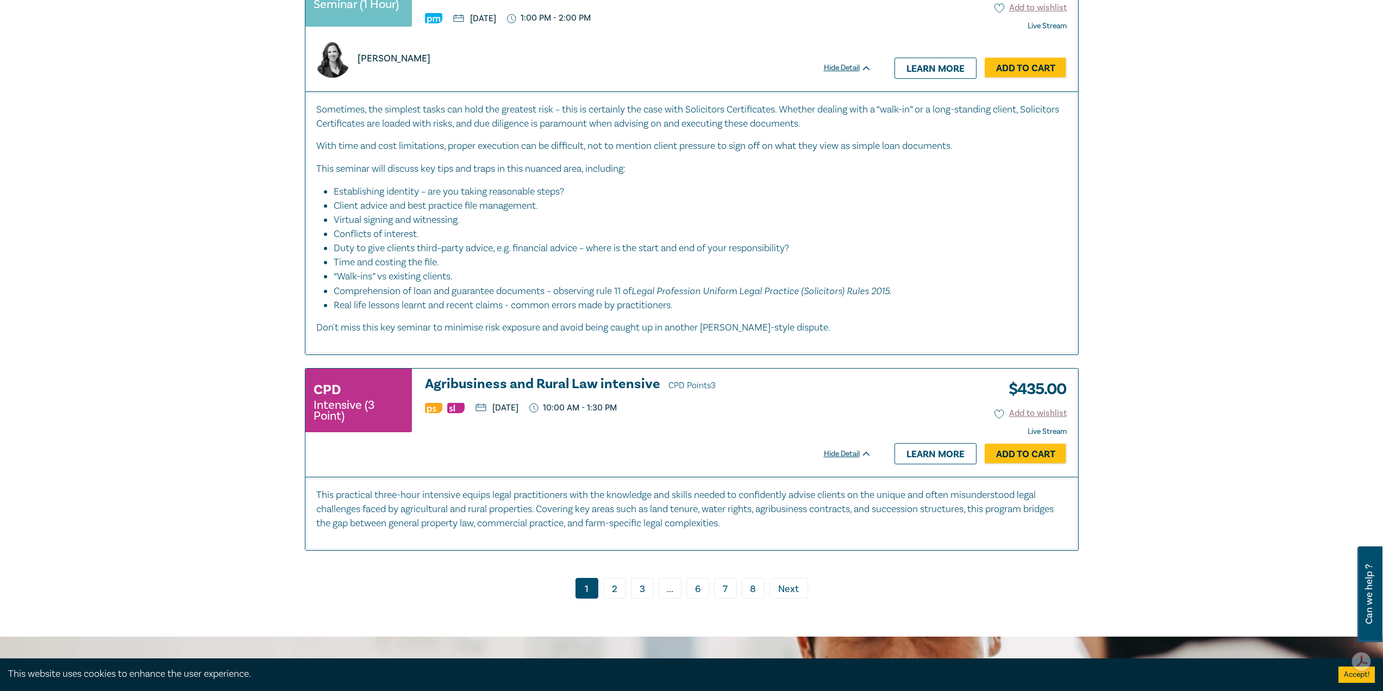
click at [610, 588] on link "2" at bounding box center [614, 588] width 23 height 21
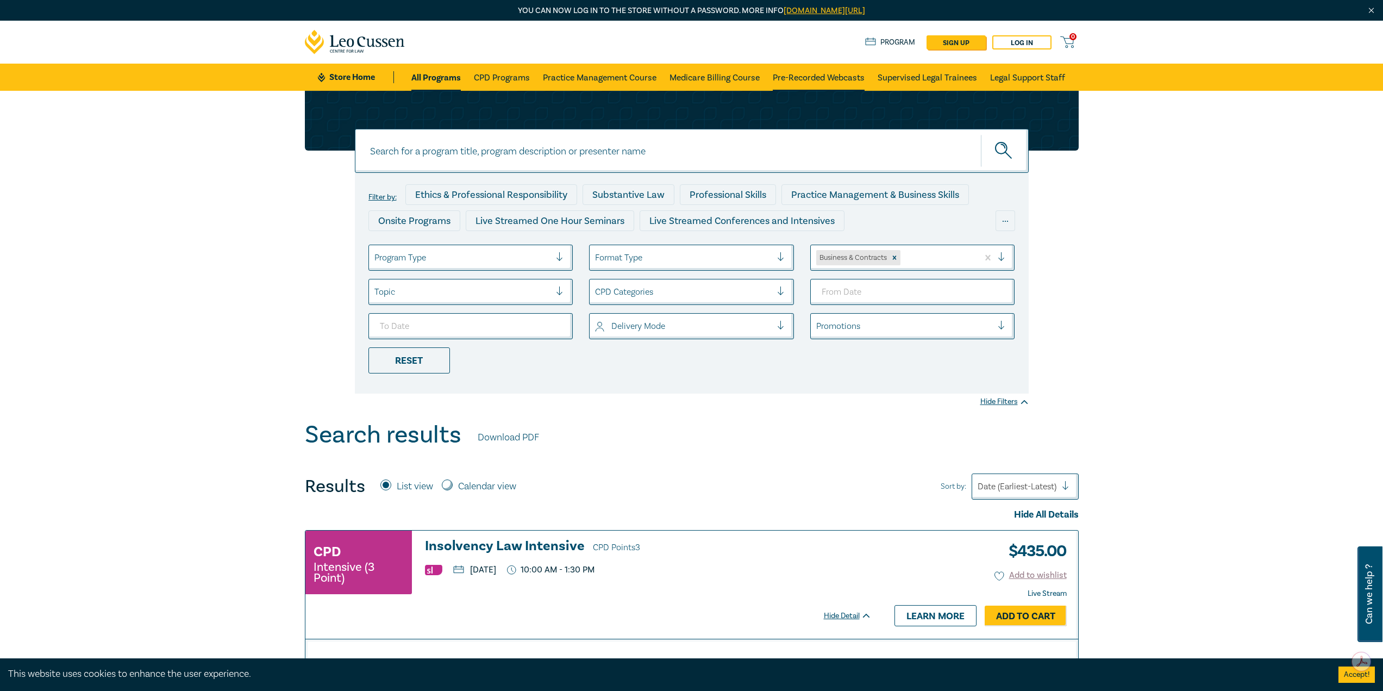
click at [821, 74] on link "Pre-Recorded Webcasts" at bounding box center [819, 77] width 92 height 27
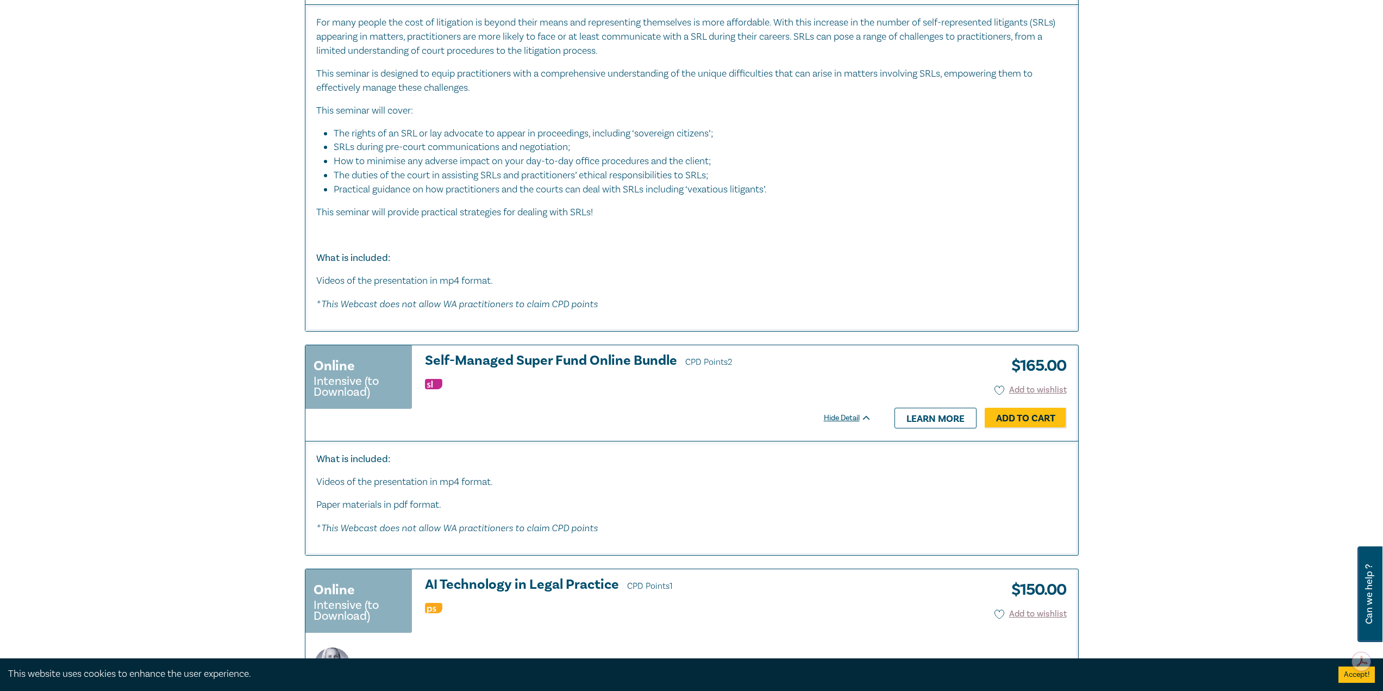
scroll to position [1847, 0]
